Goal: Navigation & Orientation: Find specific page/section

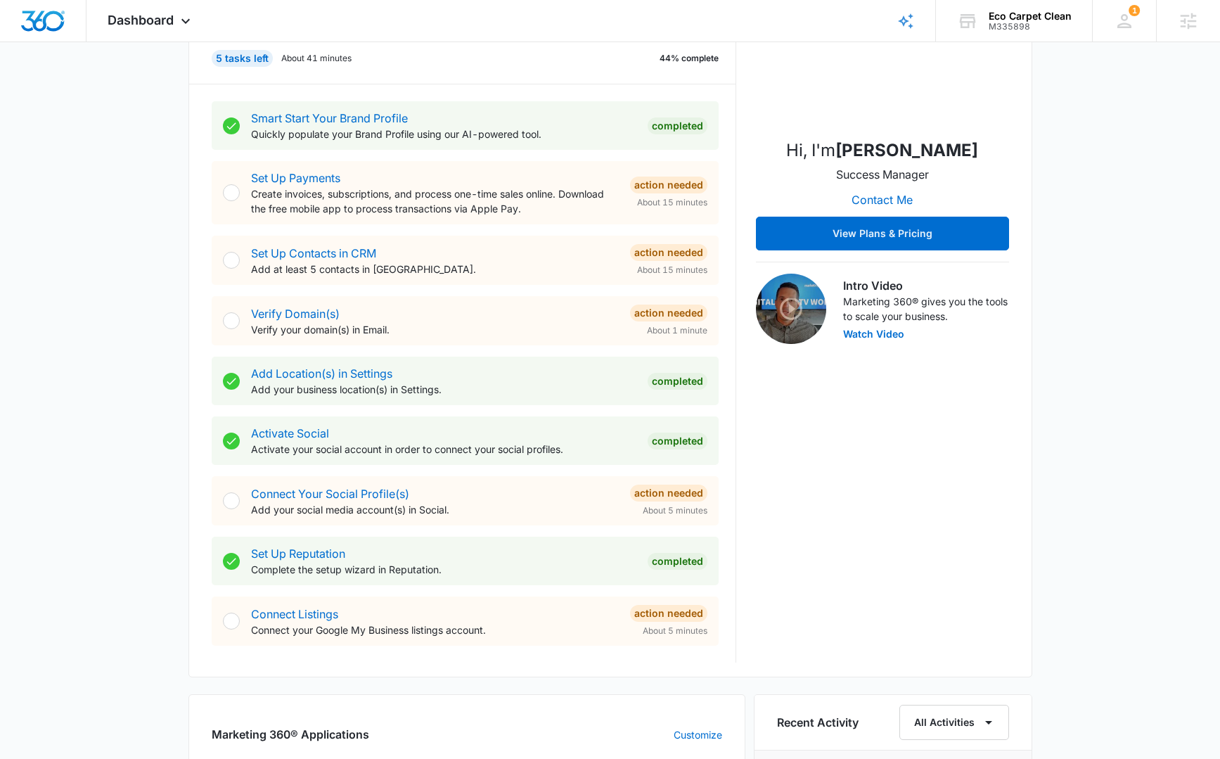
scroll to position [4, 0]
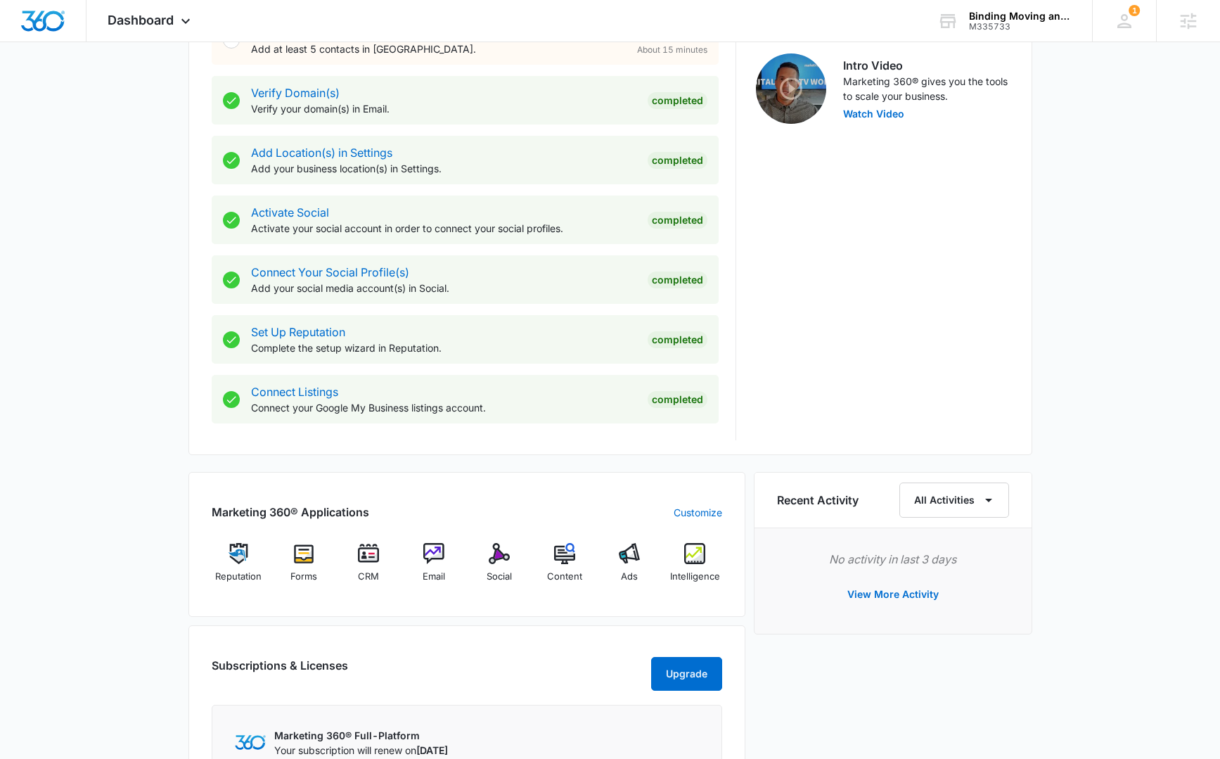
scroll to position [375, 0]
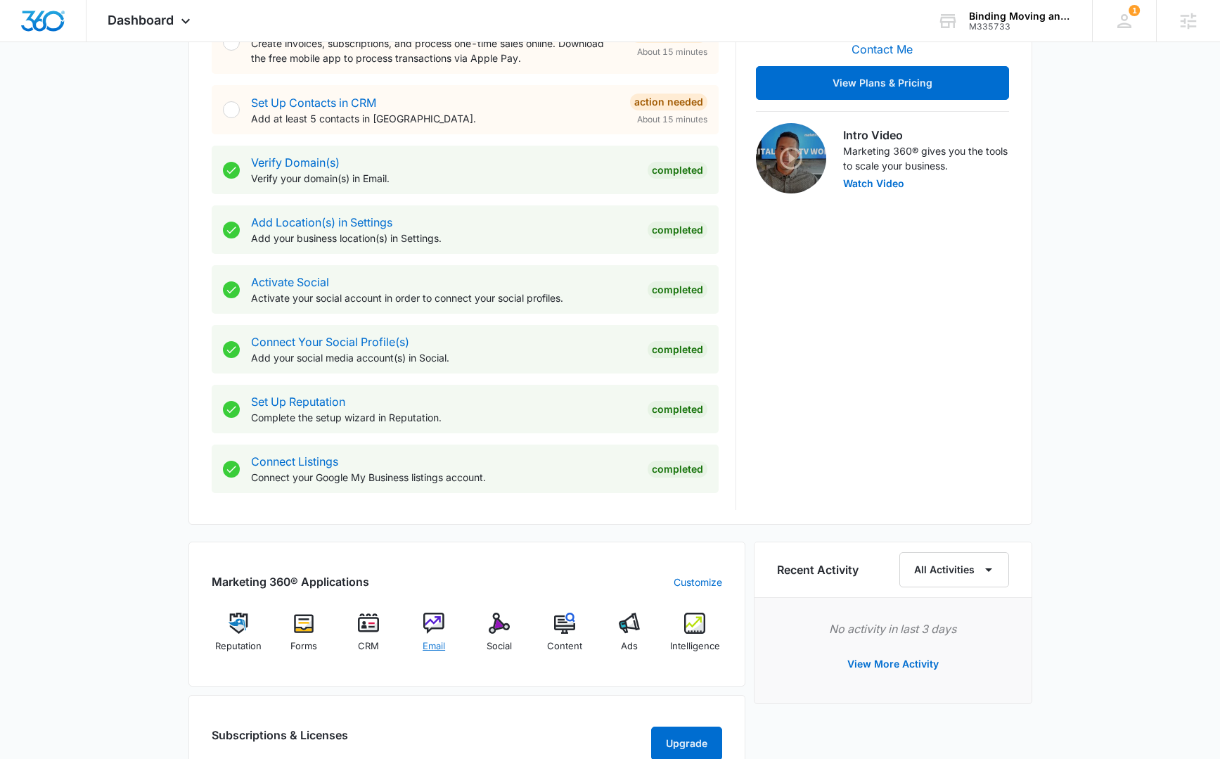
click at [440, 631] on img at bounding box center [433, 622] width 21 height 21
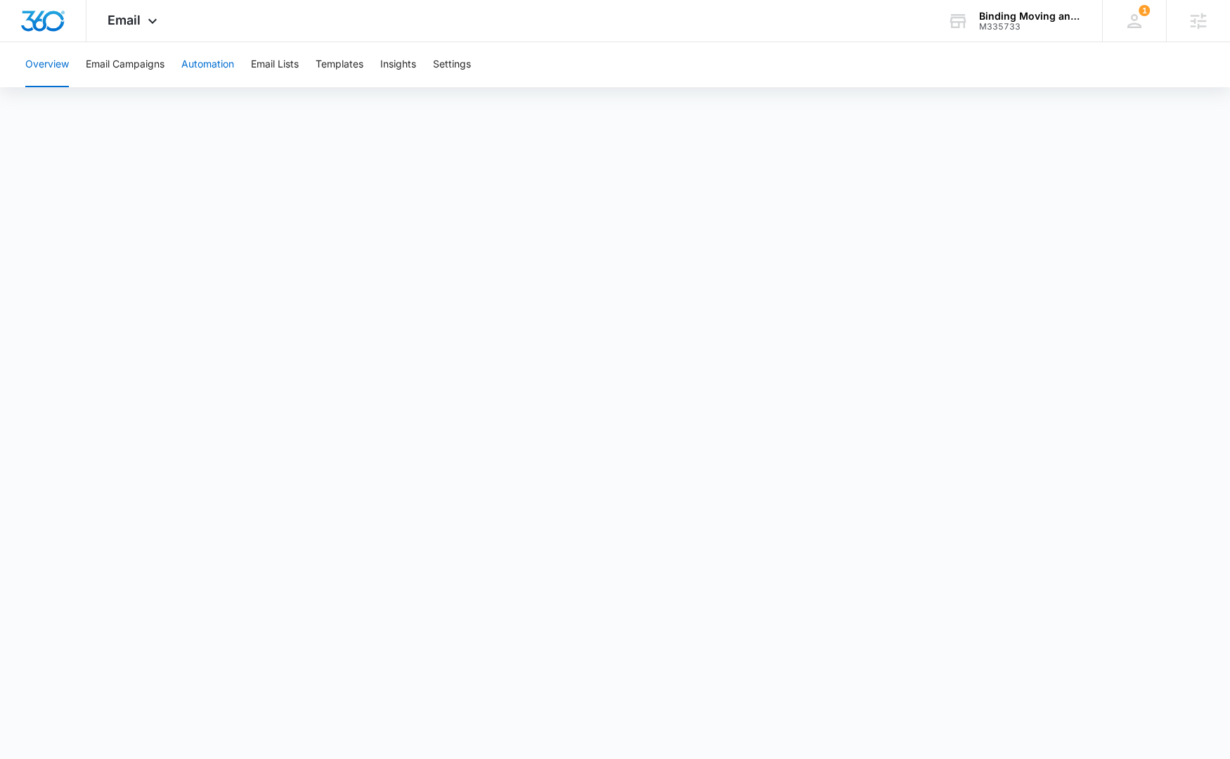
click at [200, 71] on button "Automation" at bounding box center [207, 64] width 53 height 45
click at [340, 67] on button "Templates" at bounding box center [340, 64] width 48 height 45
click at [47, 25] on img "Dashboard" at bounding box center [42, 21] width 45 height 21
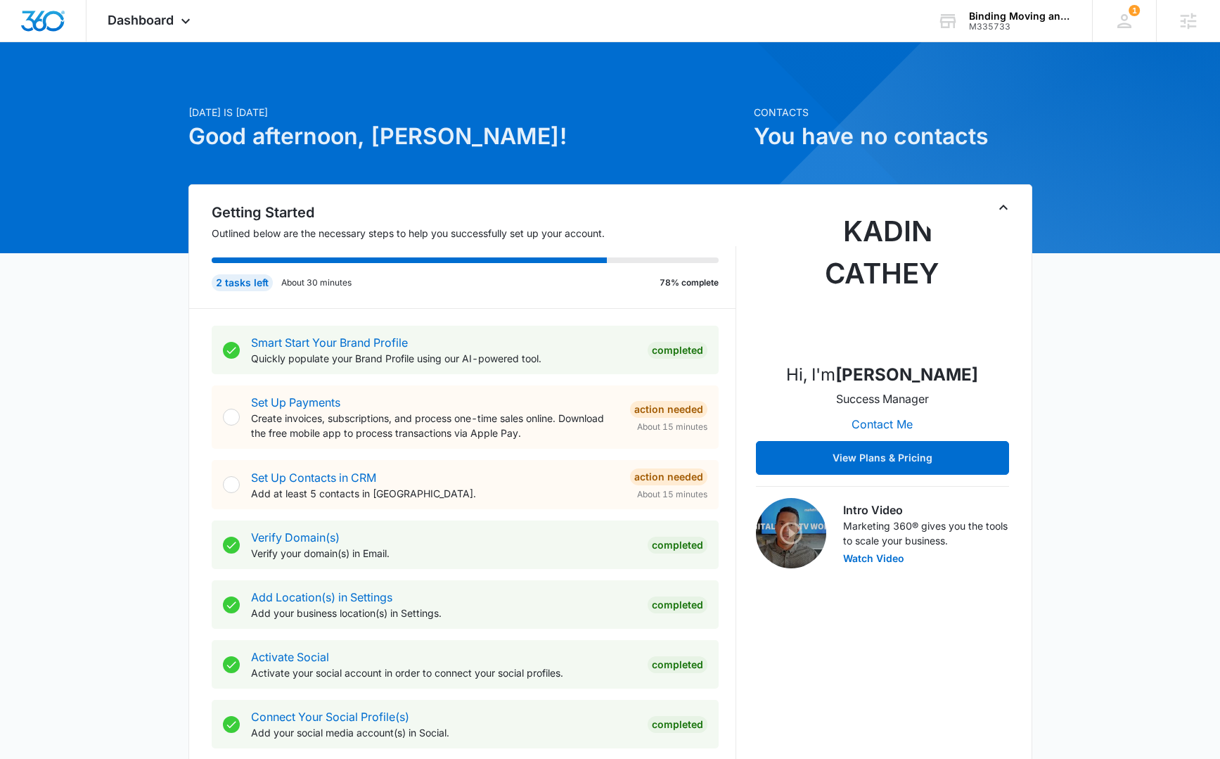
drag, startPoint x: 141, startPoint y: 279, endPoint x: 157, endPoint y: 264, distance: 22.4
